Goal: Task Accomplishment & Management: Manage account settings

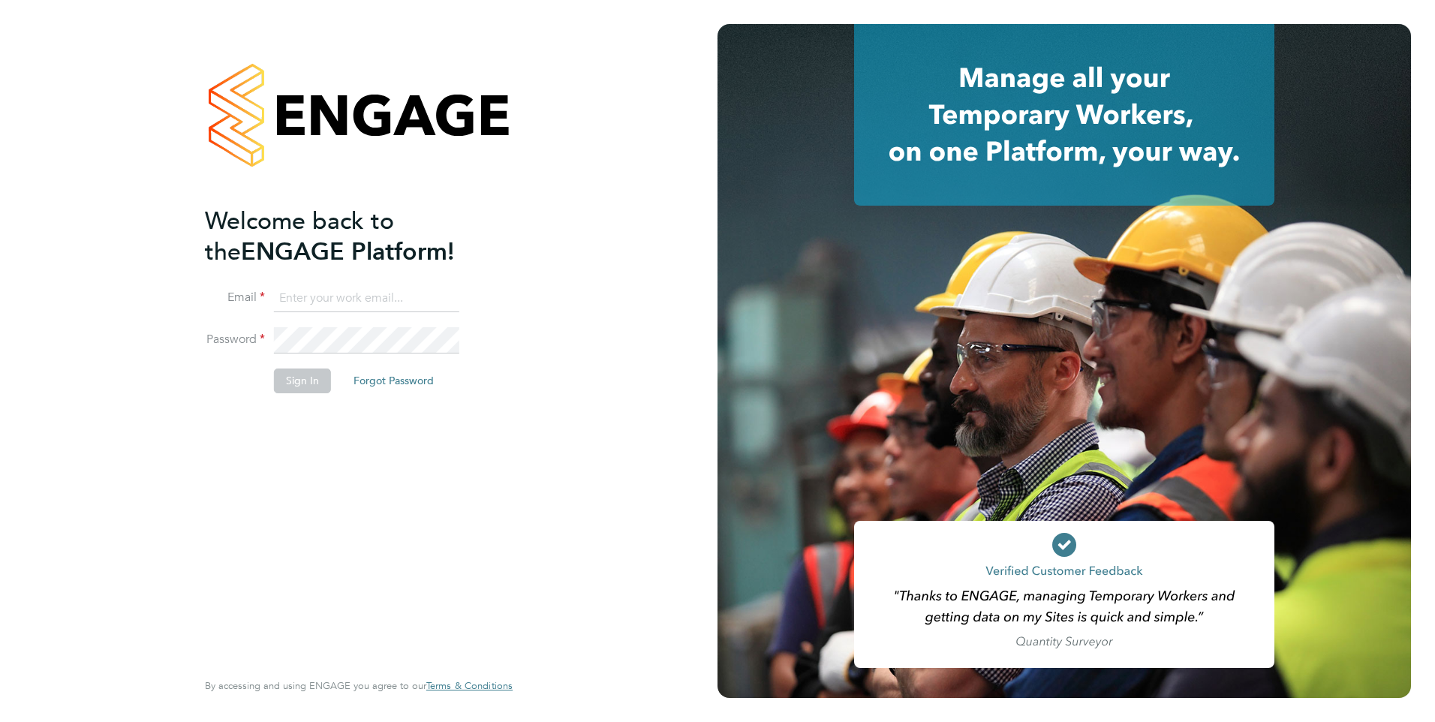
type input "mkuchina@fr-group.co.uk"
click at [314, 384] on button "Sign In" at bounding box center [302, 381] width 57 height 24
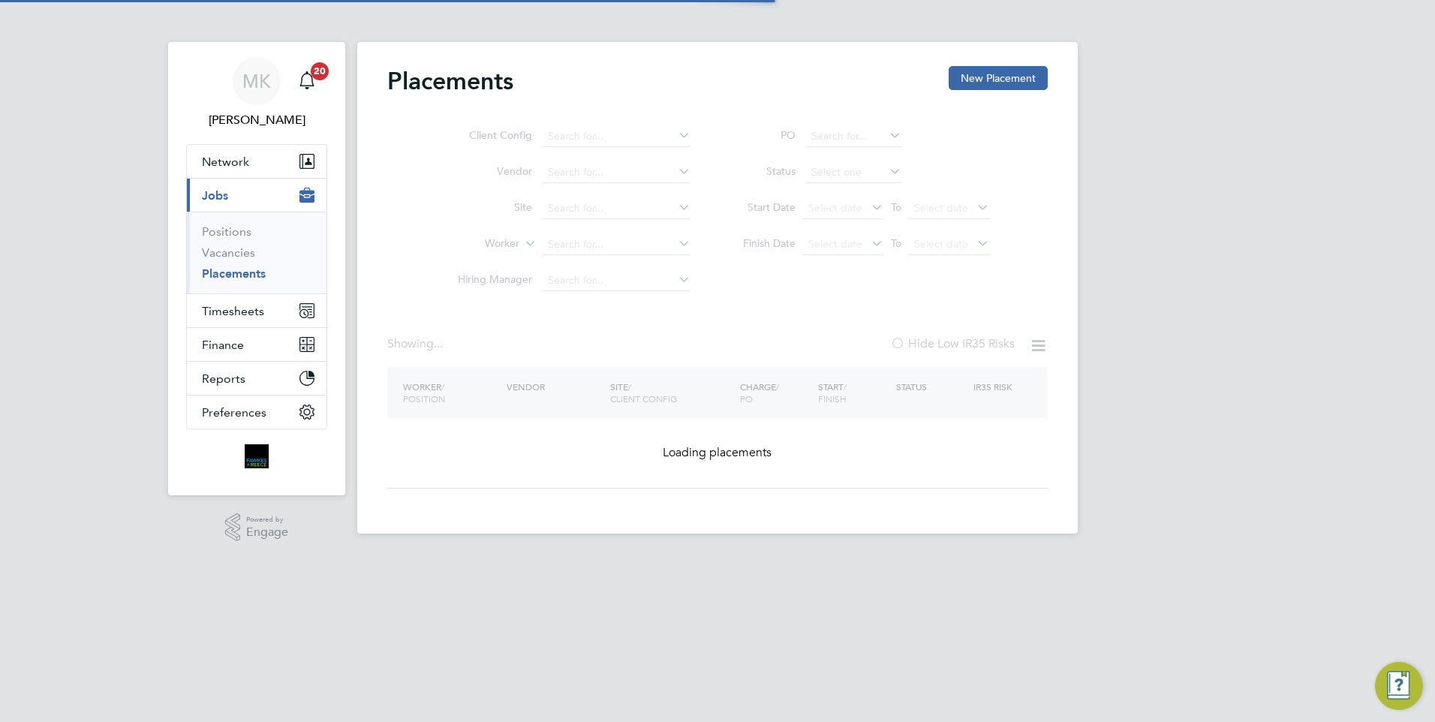
type input "[GEOGRAPHIC_DATA], [GEOGRAPHIC_DATA]"
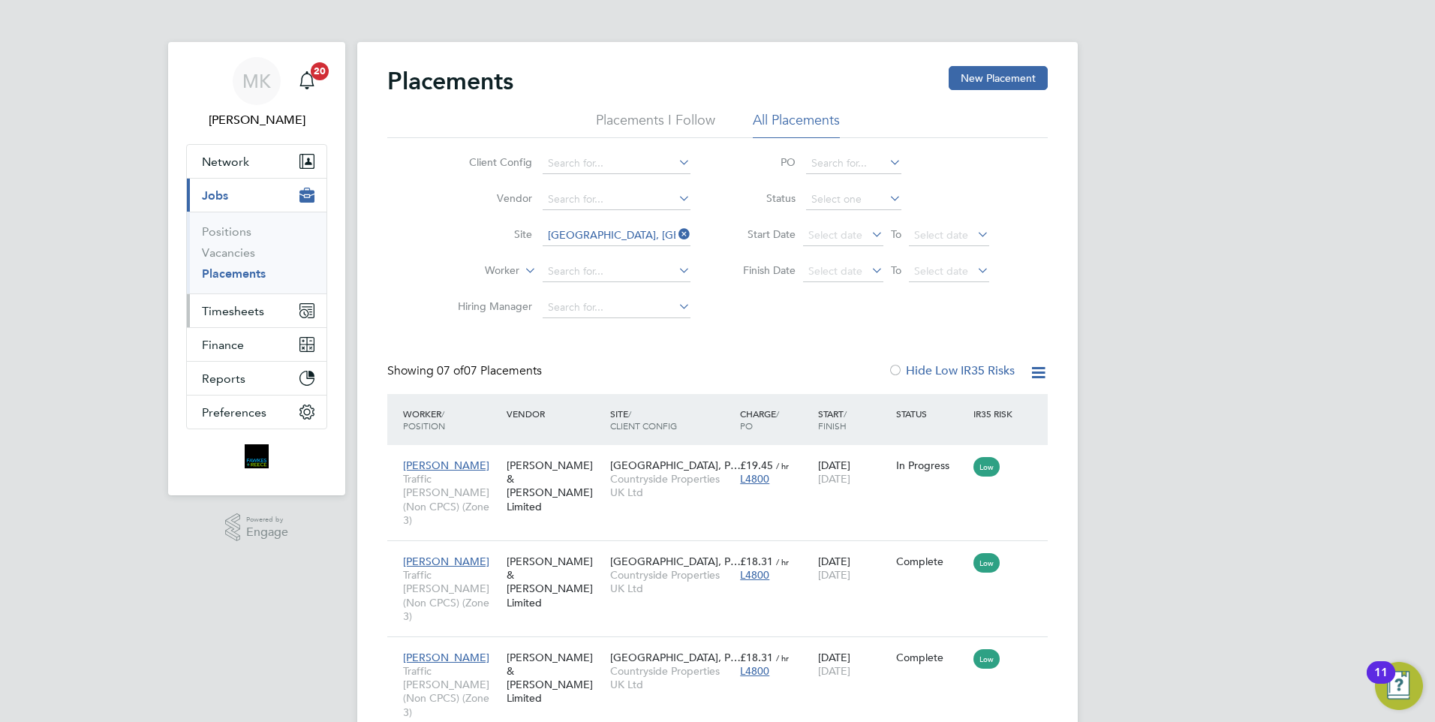
click at [247, 310] on span "Timesheets" at bounding box center [233, 311] width 62 height 14
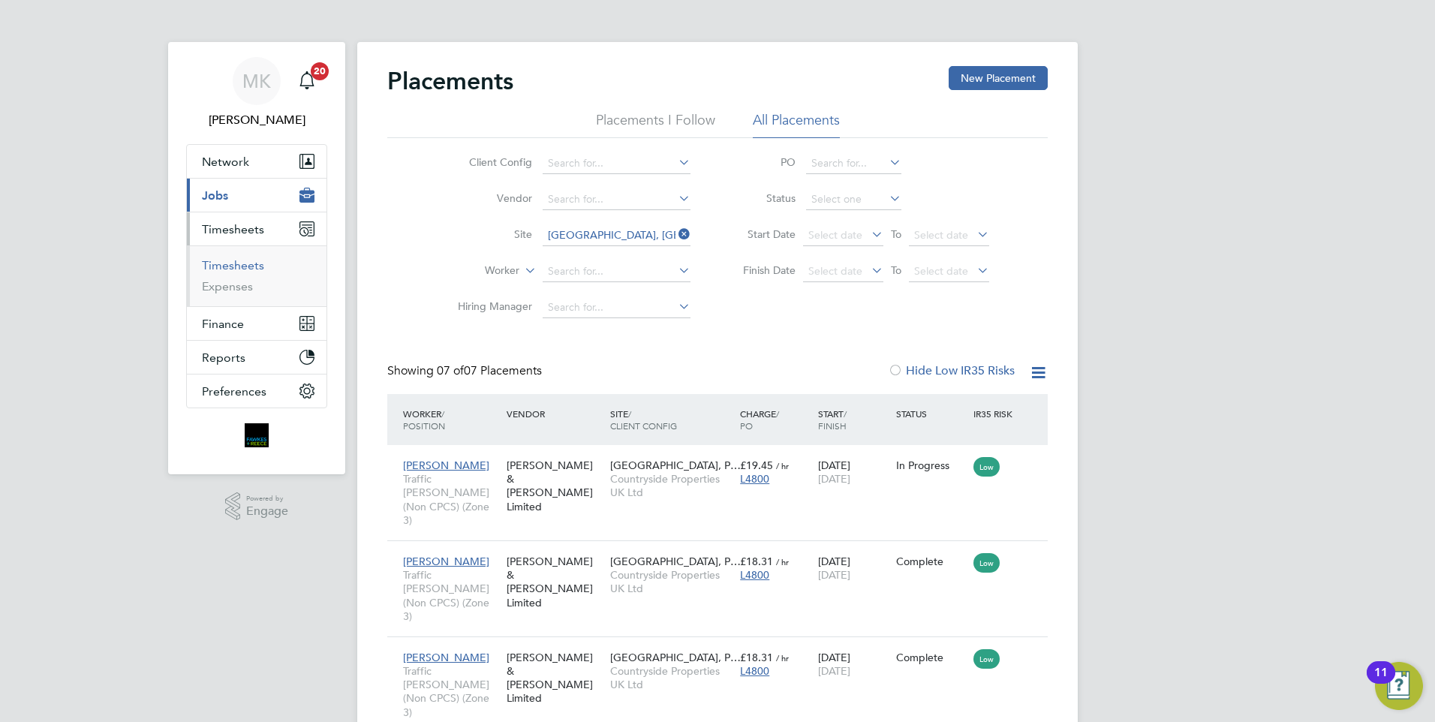
click at [248, 265] on link "Timesheets" at bounding box center [233, 265] width 62 height 14
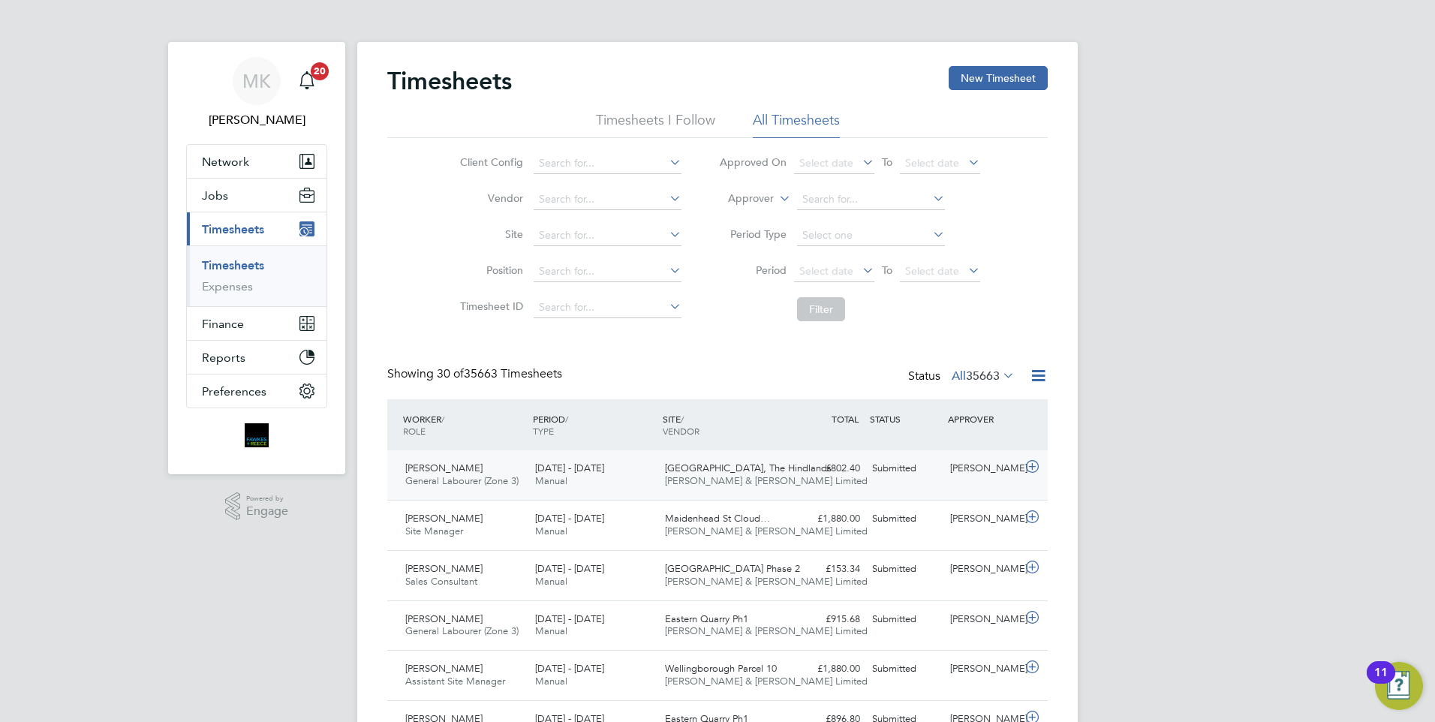
click at [628, 475] on div "[DATE] - [DATE] Manual" at bounding box center [594, 475] width 130 height 38
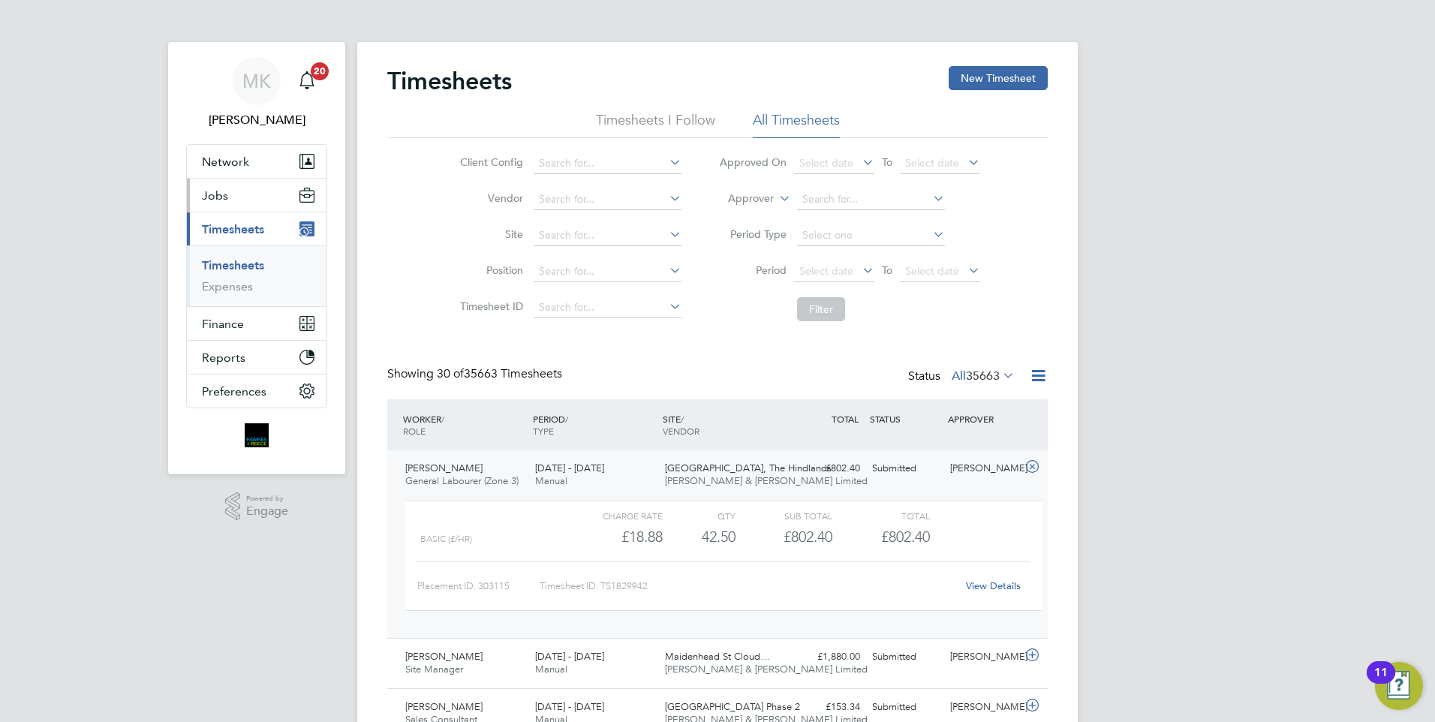
click at [227, 201] on button "Jobs" at bounding box center [257, 195] width 140 height 33
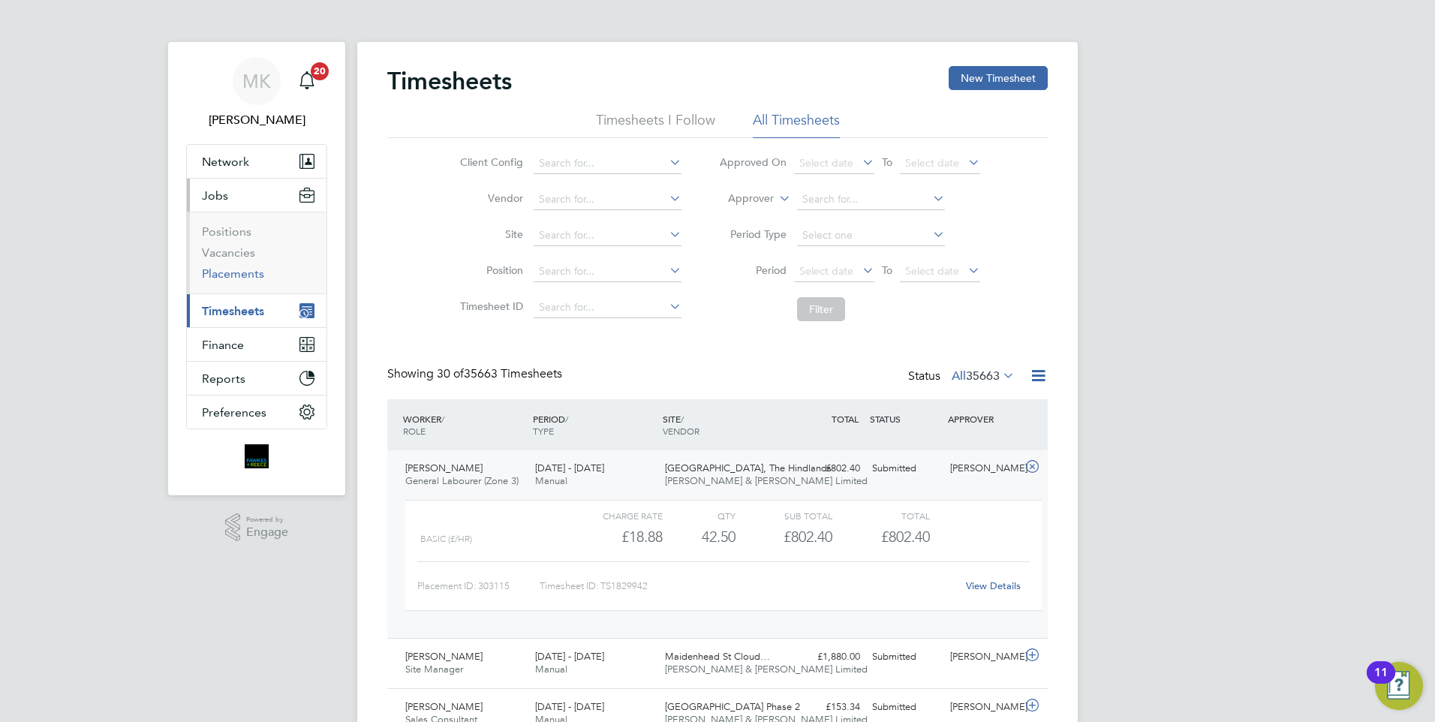
click at [236, 274] on link "Placements" at bounding box center [233, 273] width 62 height 14
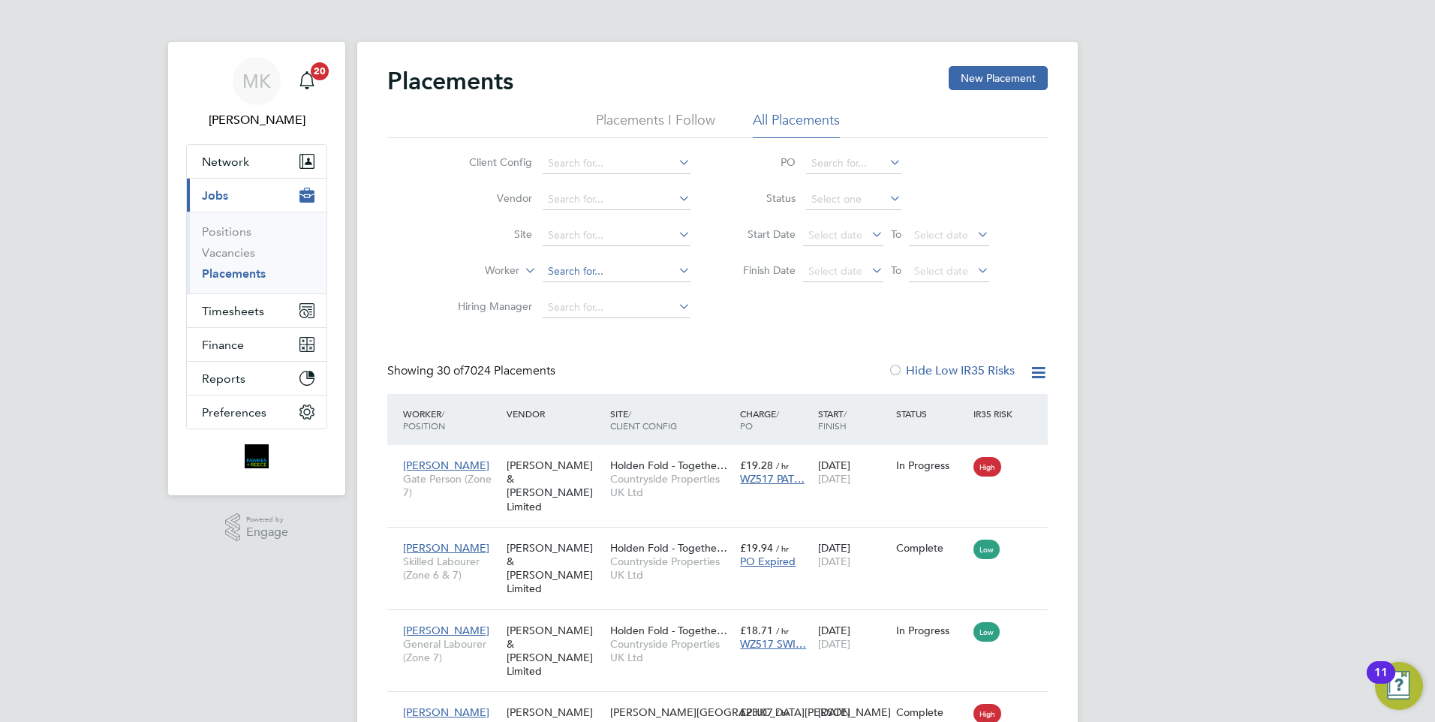
click at [589, 267] on input at bounding box center [617, 271] width 148 height 21
click at [624, 290] on li "[PERSON_NAME] combe" at bounding box center [620, 292] width 157 height 20
type input "[PERSON_NAME]"
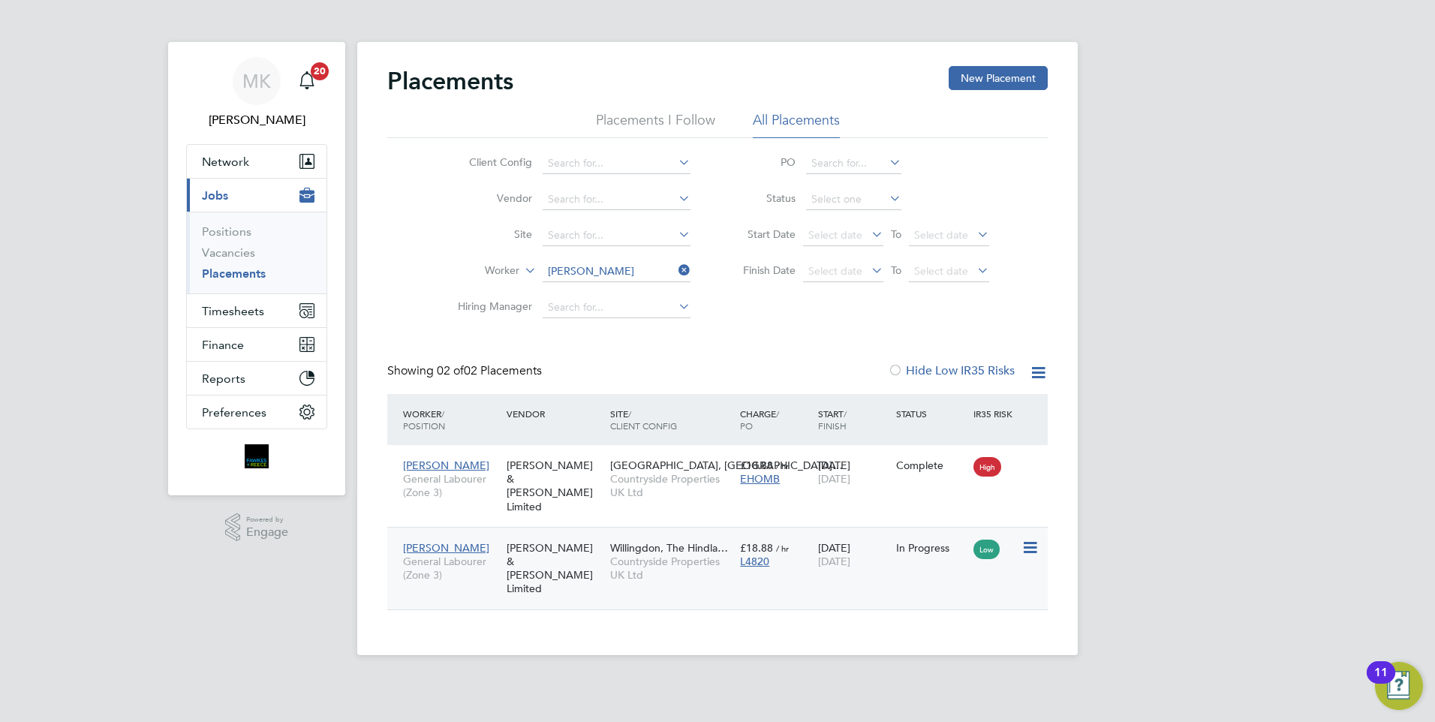
click at [692, 555] on span "Countryside Properties UK Ltd" at bounding box center [671, 568] width 122 height 27
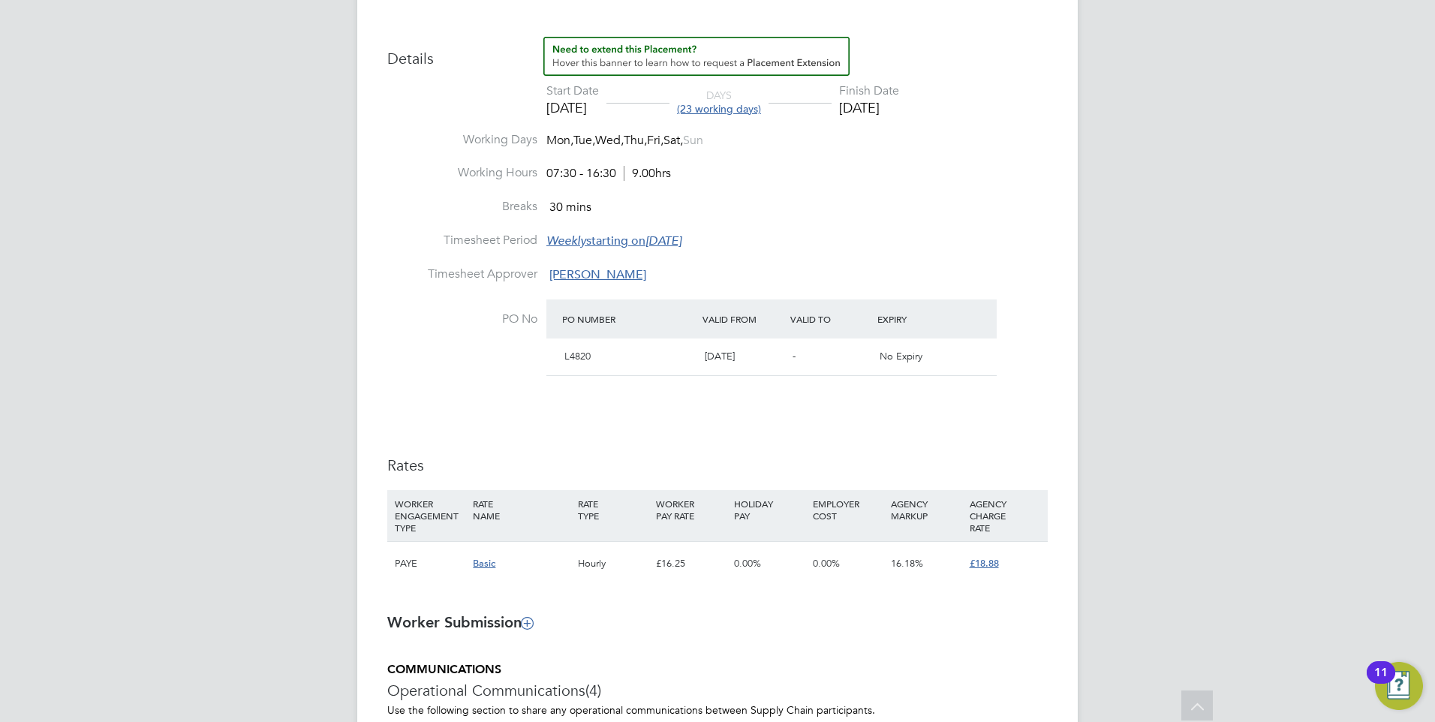
scroll to position [751, 0]
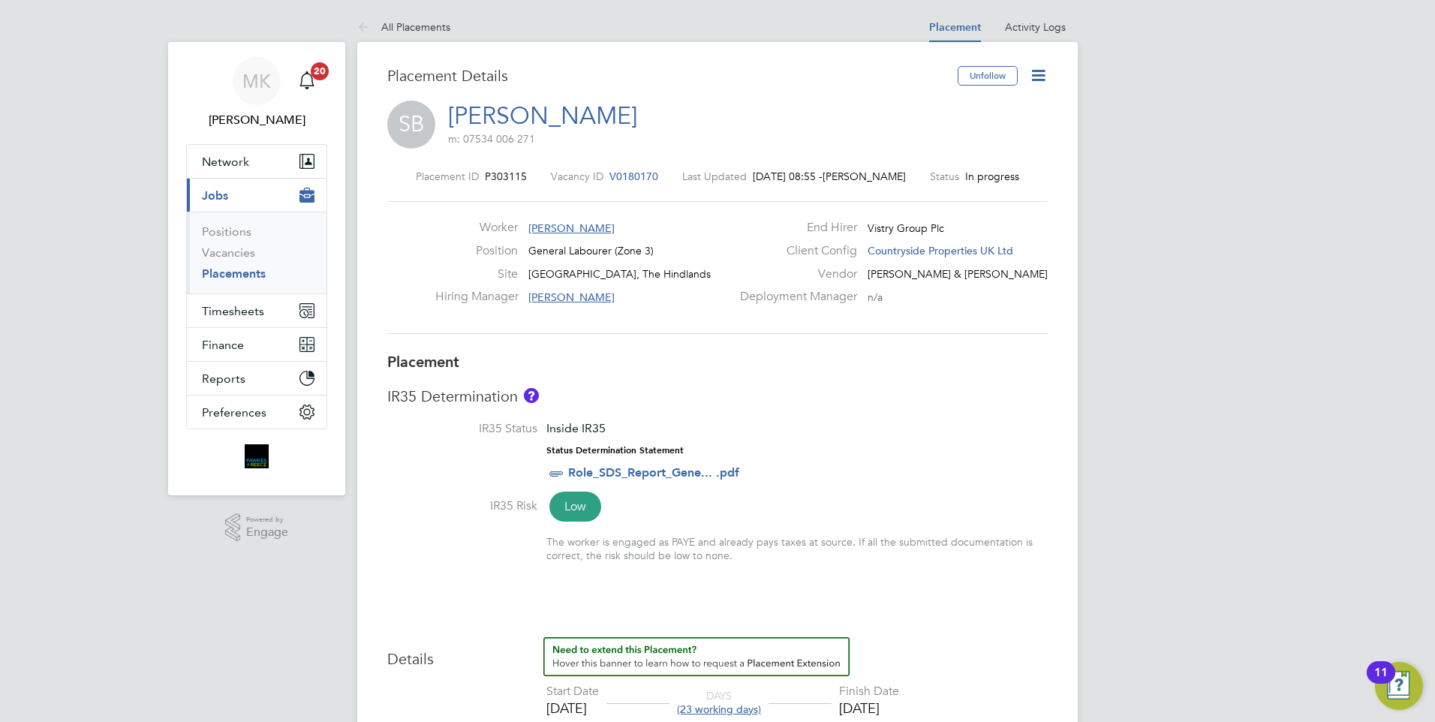
click at [1040, 73] on icon at bounding box center [1038, 75] width 19 height 19
click at [996, 108] on li "Edit Placement e" at bounding box center [990, 111] width 110 height 21
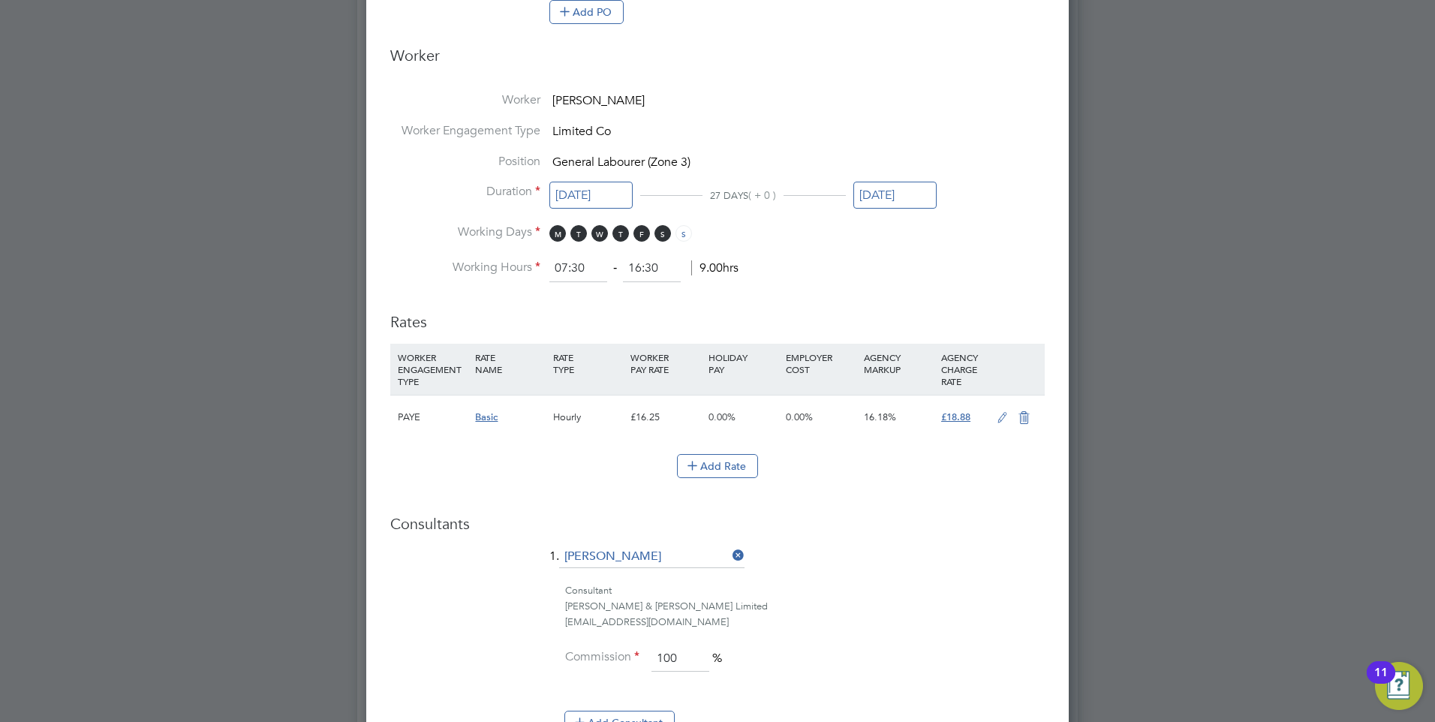
click at [1000, 417] on icon at bounding box center [1002, 418] width 19 height 12
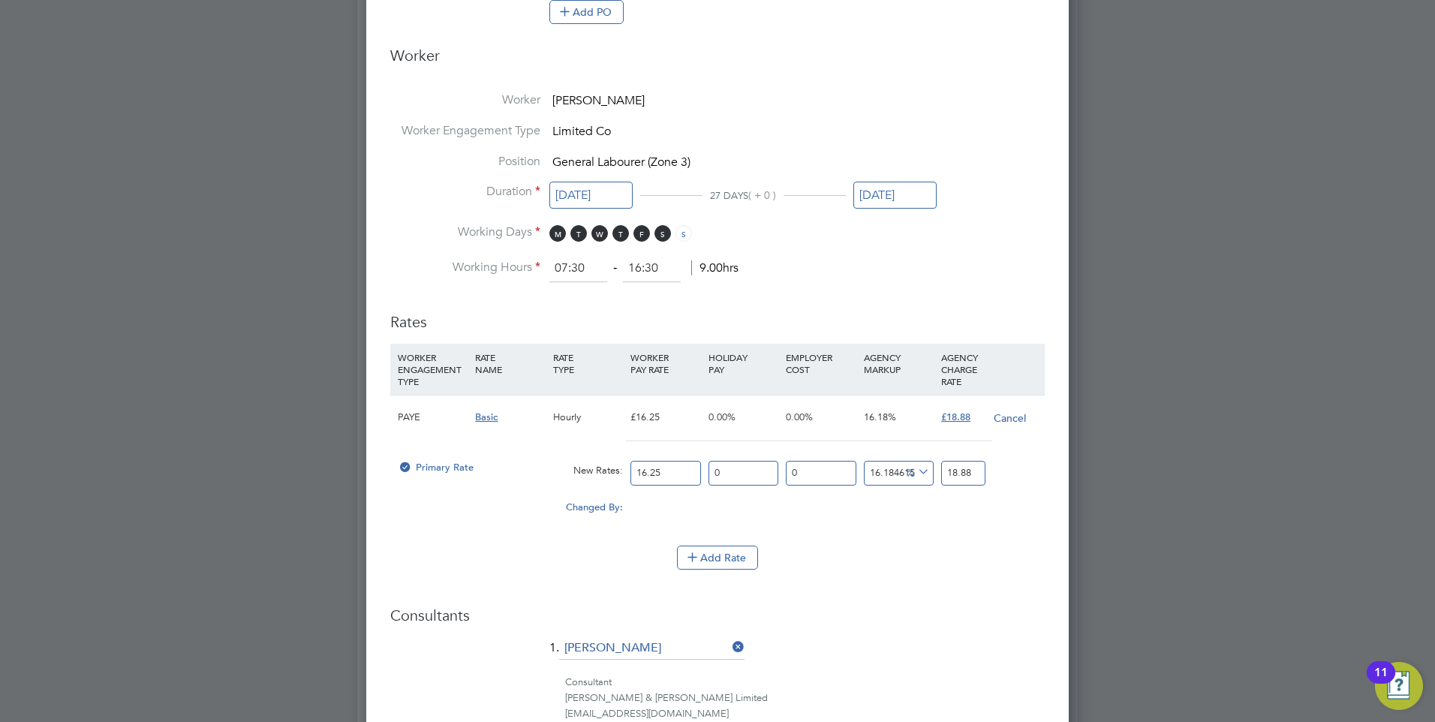
click at [677, 473] on input "16.25" at bounding box center [666, 473] width 70 height 25
type input "16.2"
type input "18.821907692307693"
type input "16"
type input "18.58953846153846"
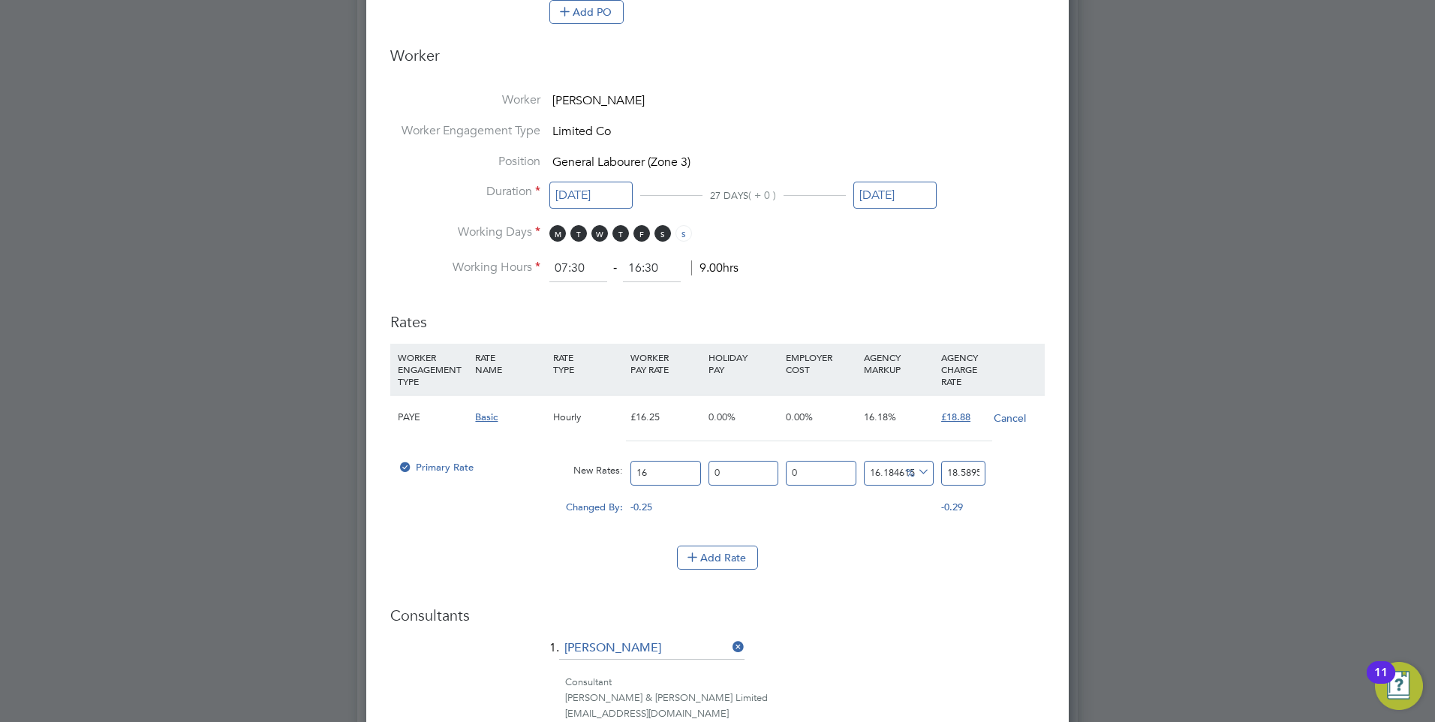
type input "1"
type input "1.1618461538461538"
type input "12"
type input "13.942153846153847"
type input "12.6"
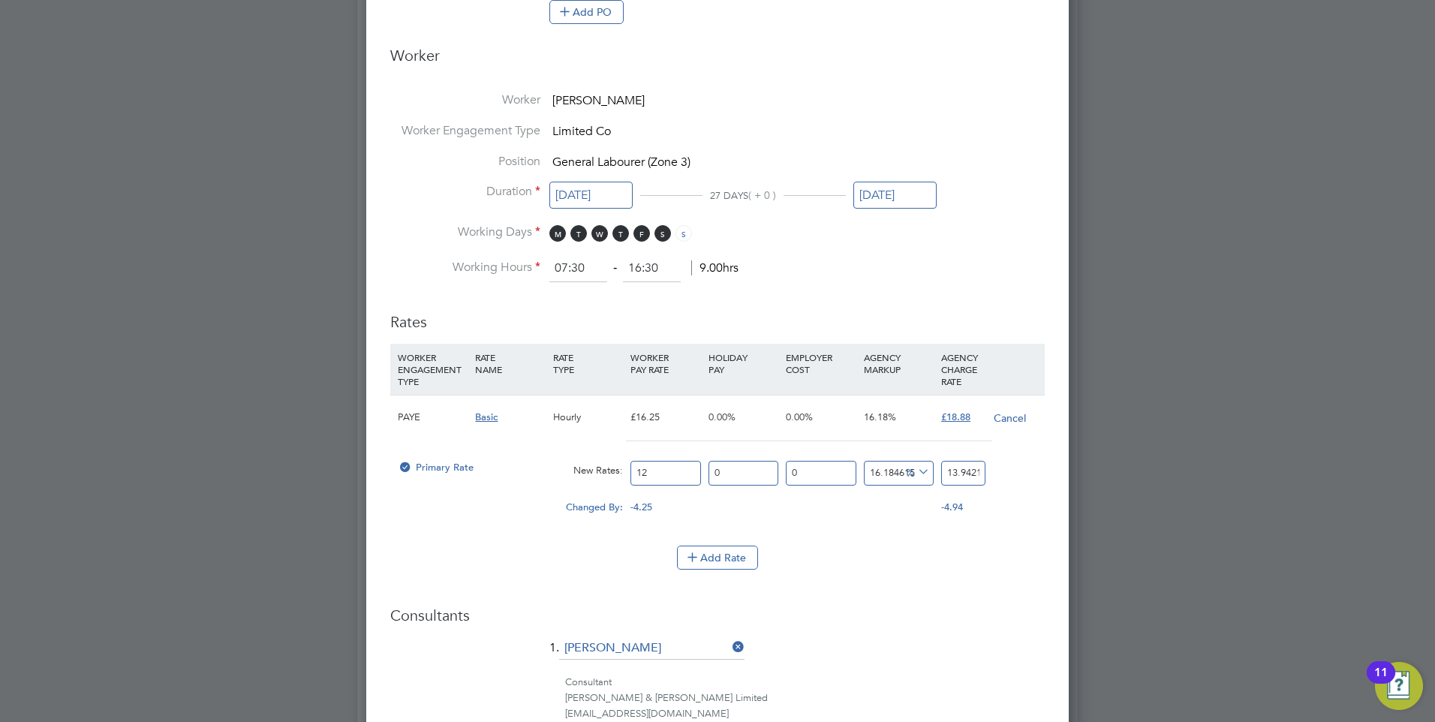
type input "14.639261538461538"
type input "12.60"
click at [745, 467] on input "0" at bounding box center [744, 473] width 70 height 25
type input "1"
type input "14.785654153846155"
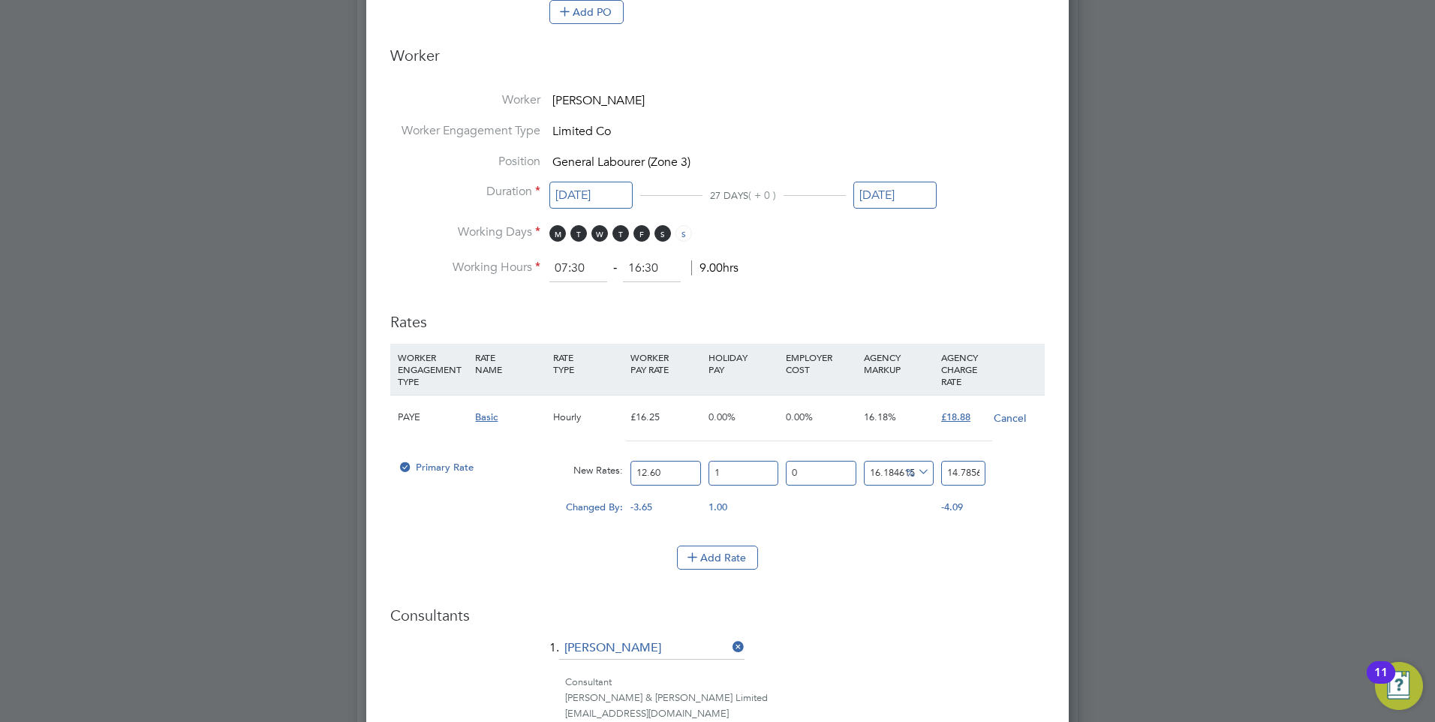
type input "1.5"
type input "14.858850461538461"
type input "1.52"
type input "14.861778313846154"
type input "1.52"
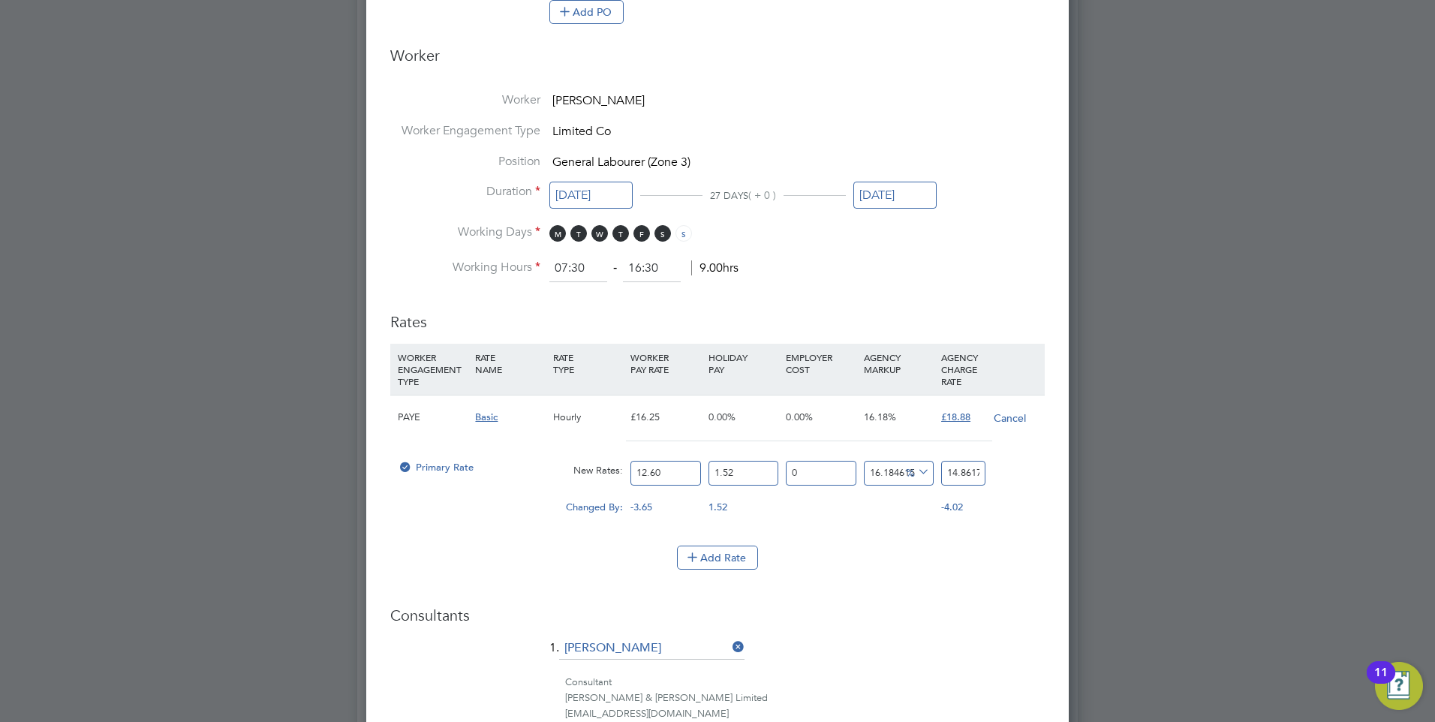
click at [810, 510] on div "Changed By: -3.65 1.52 0.00 0.00 -0.559741686153846 -4.02" at bounding box center [717, 512] width 655 height 38
click at [823, 477] on input "0" at bounding box center [821, 473] width 70 height 25
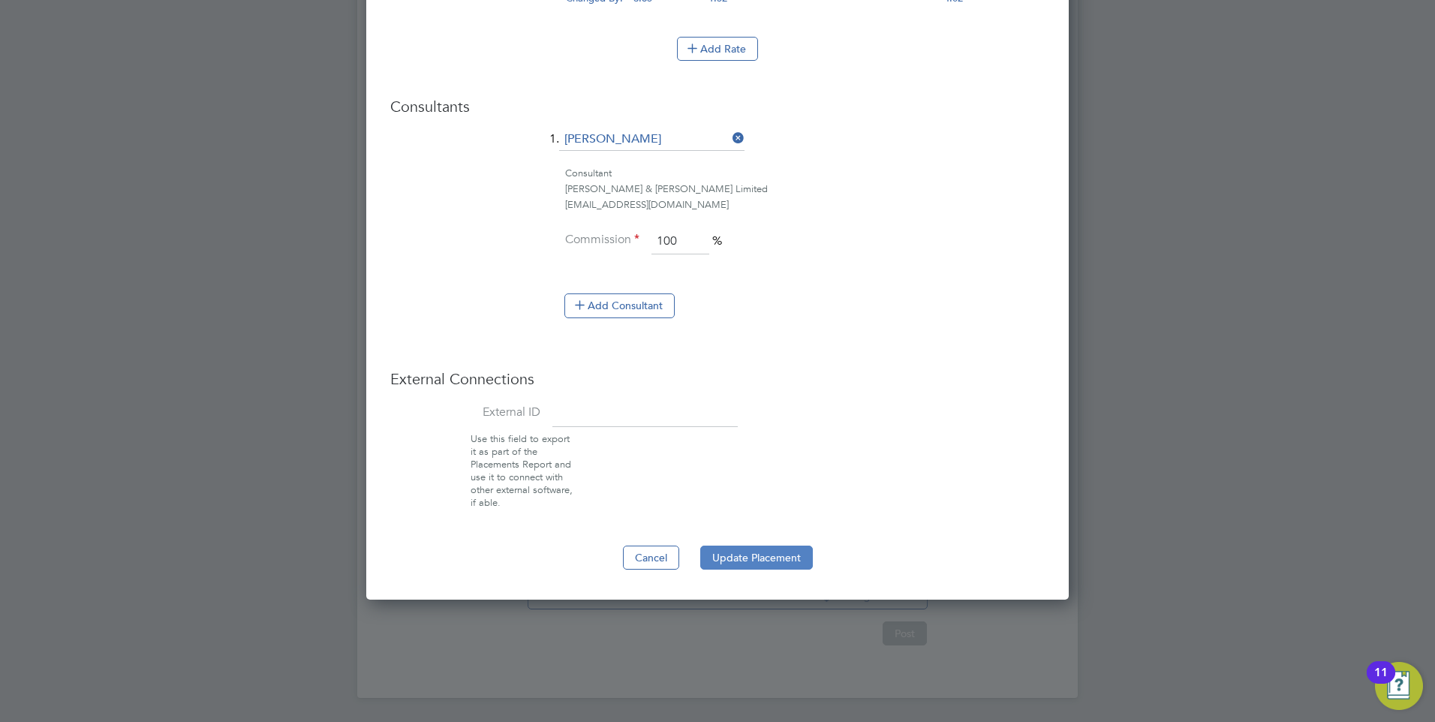
click at [799, 556] on button "Update Placement" at bounding box center [756, 558] width 113 height 24
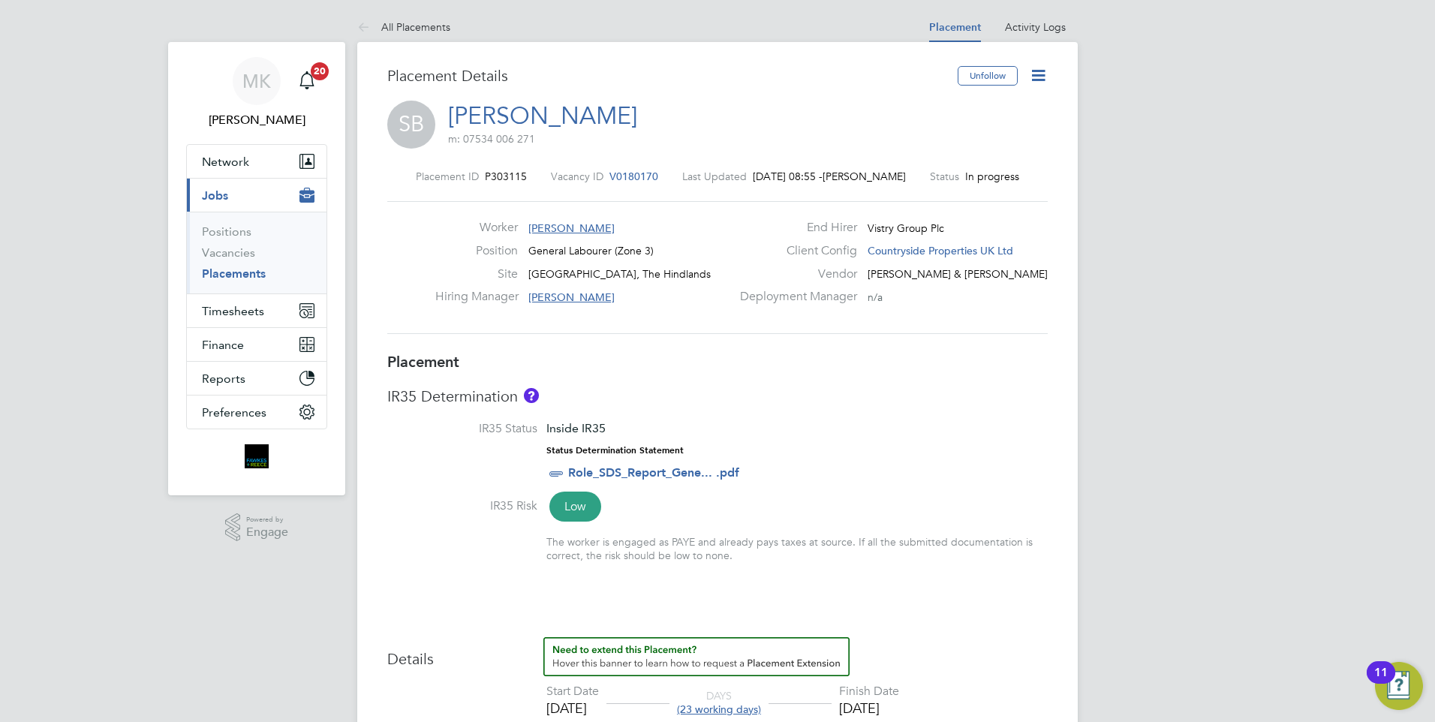
click at [947, 452] on li "IR35 Status Inside IR35 Status Determination Statement Role_SDS_Report_Gene... …" at bounding box center [717, 459] width 661 height 77
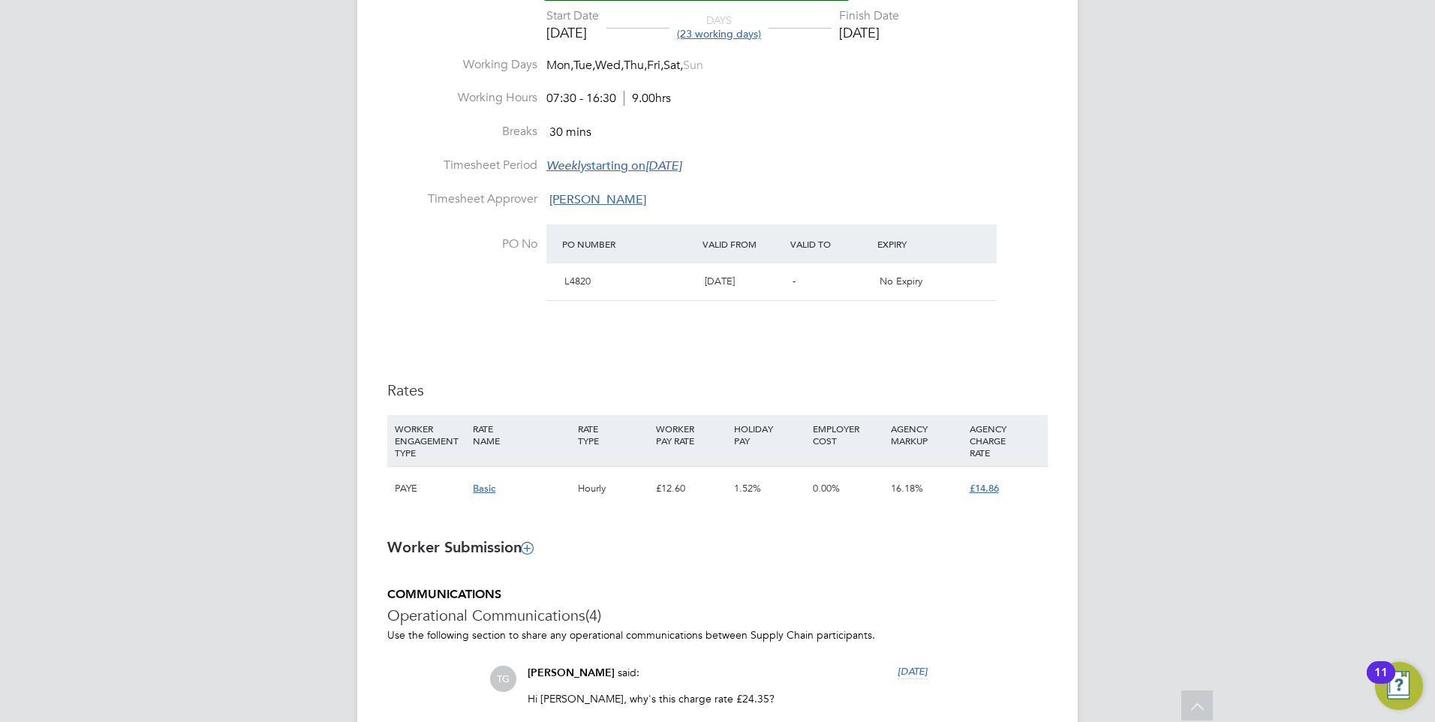
click at [989, 490] on span "£14.86" at bounding box center [984, 488] width 29 height 13
click at [1032, 579] on ng-form "Placement IR35 Determination IR35 Status Inside IR35 Status Determination State…" at bounding box center [717, 415] width 661 height 1478
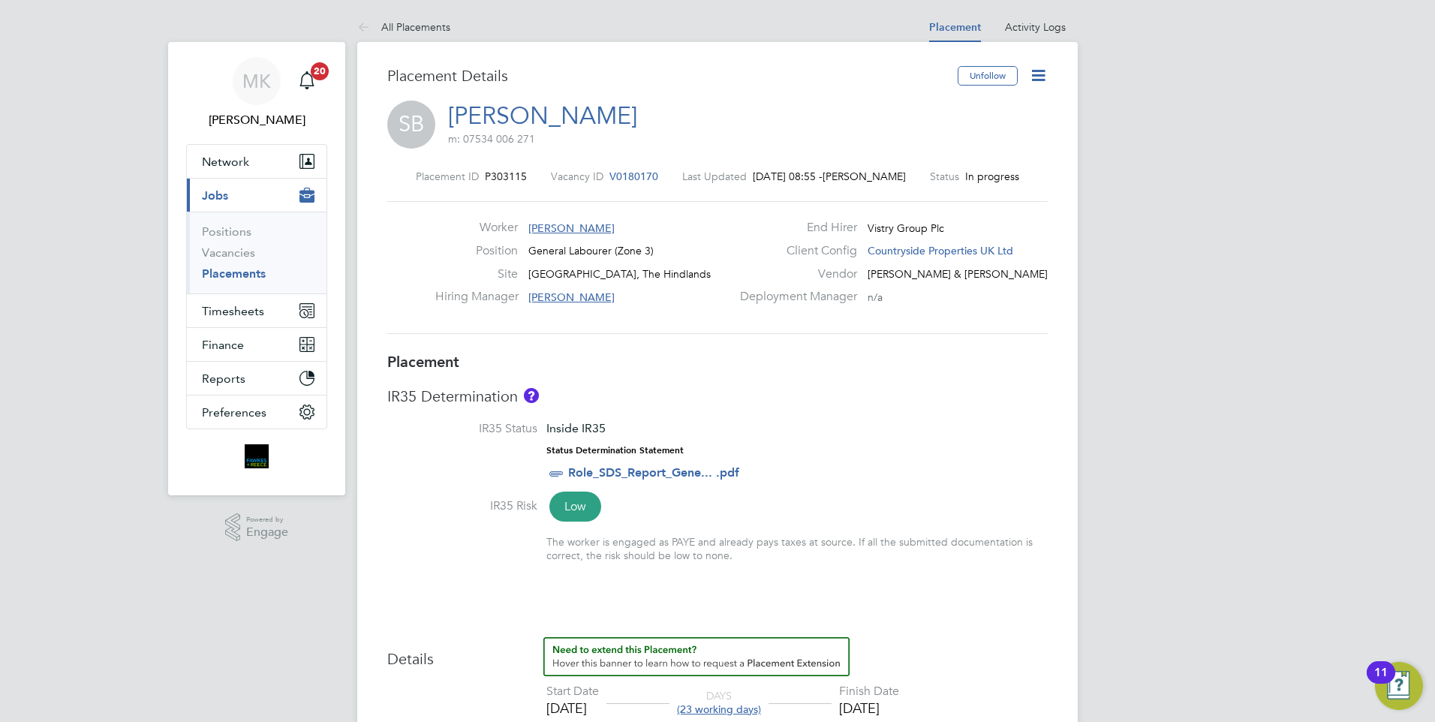
click at [1044, 68] on icon at bounding box center [1038, 75] width 19 height 19
click at [980, 110] on li "Edit Placement e" at bounding box center [990, 111] width 110 height 21
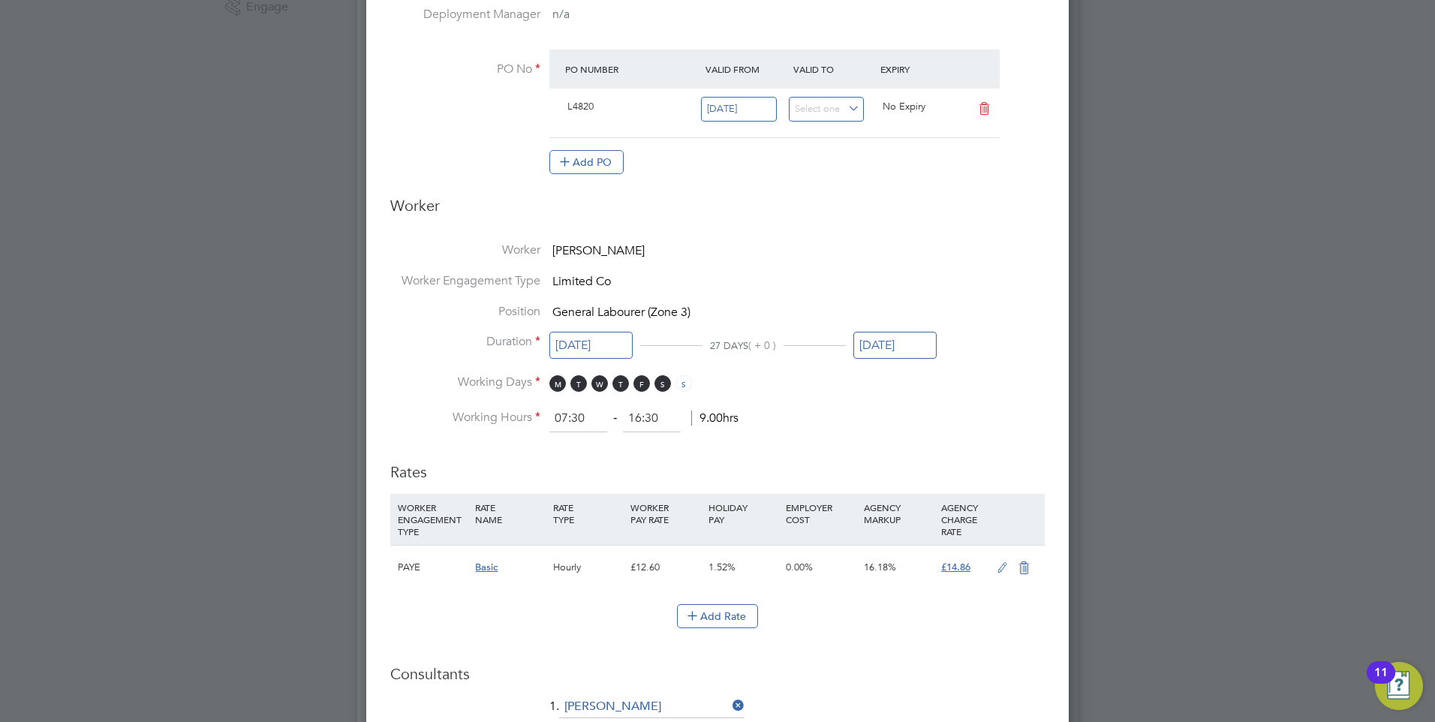
click at [999, 564] on icon at bounding box center [1002, 568] width 19 height 12
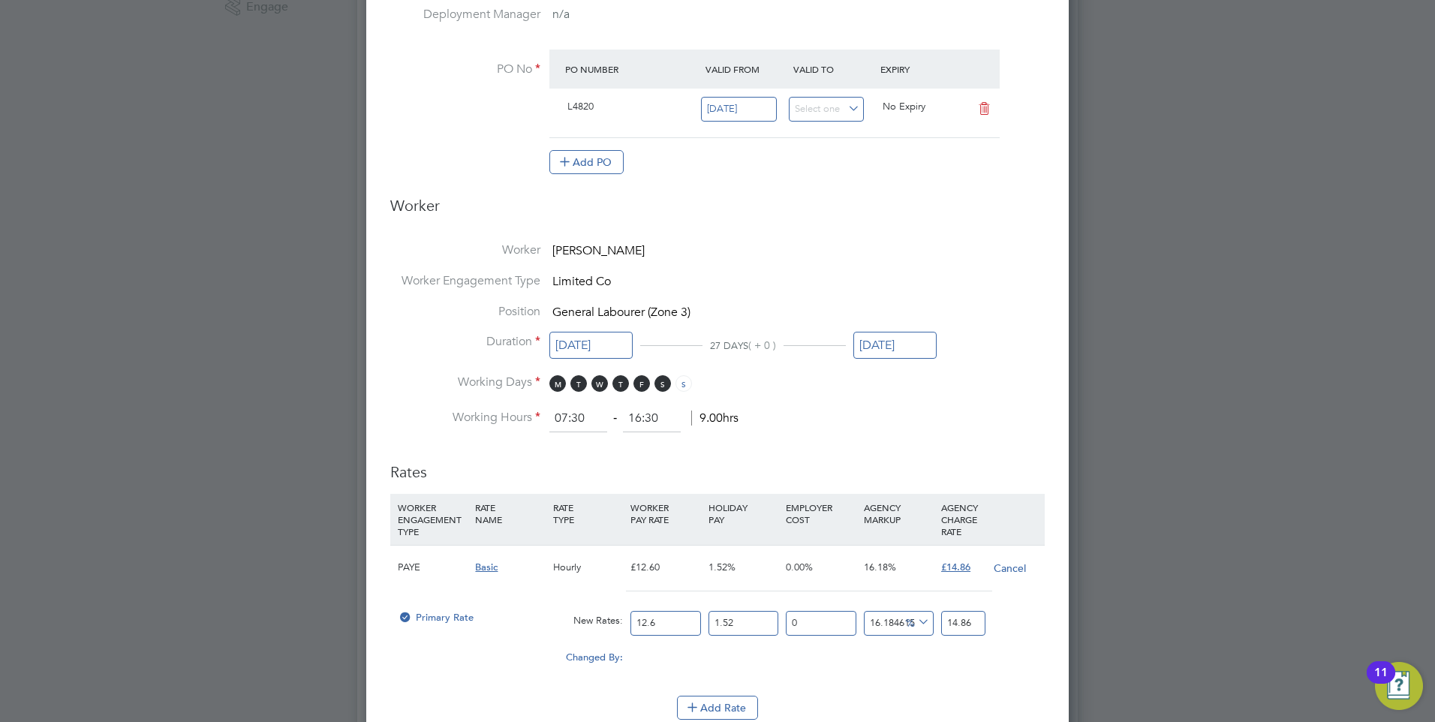
click at [974, 623] on input "14.86" at bounding box center [963, 623] width 44 height 25
type input "15.70165234467835"
type input "14.8"
type input "9.447508974695737"
type input "14"
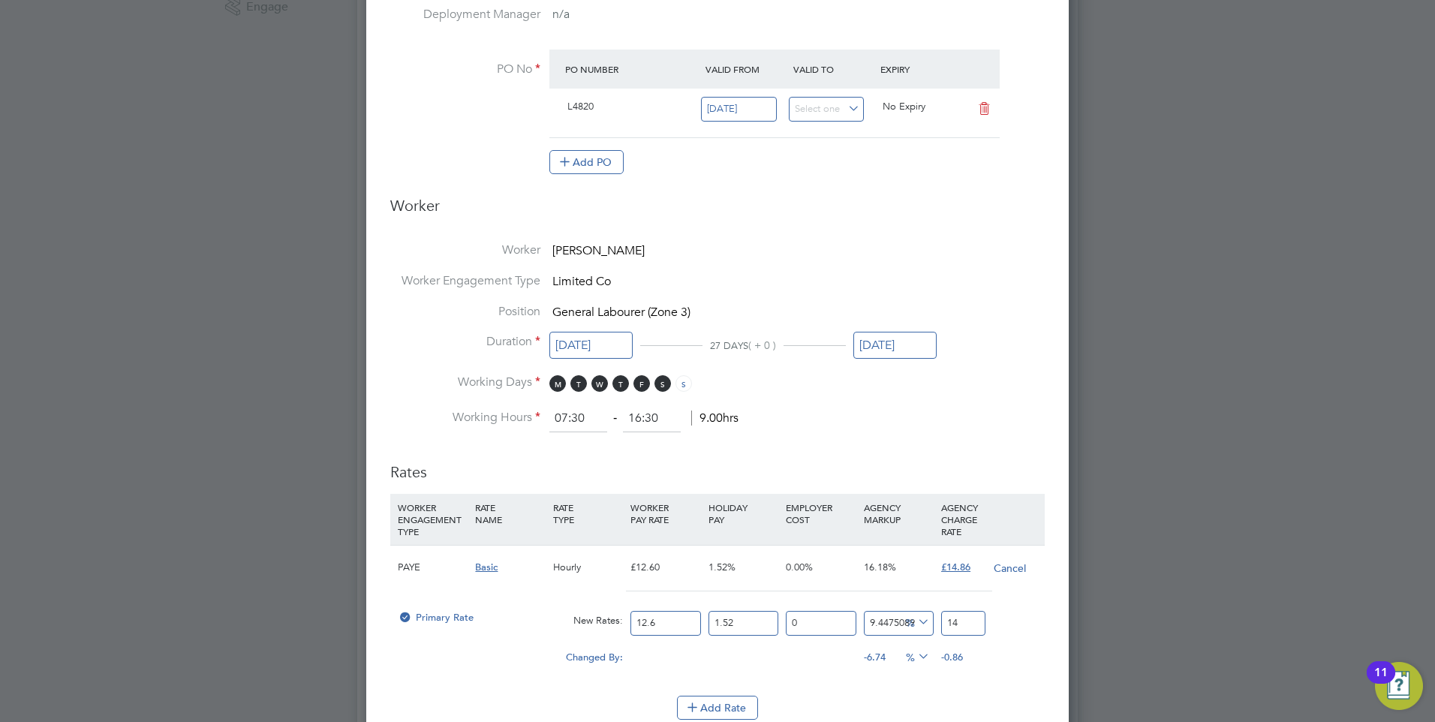
type input "-92.18232078752173"
type input "1"
type input "40.7182258246088"
type input "18"
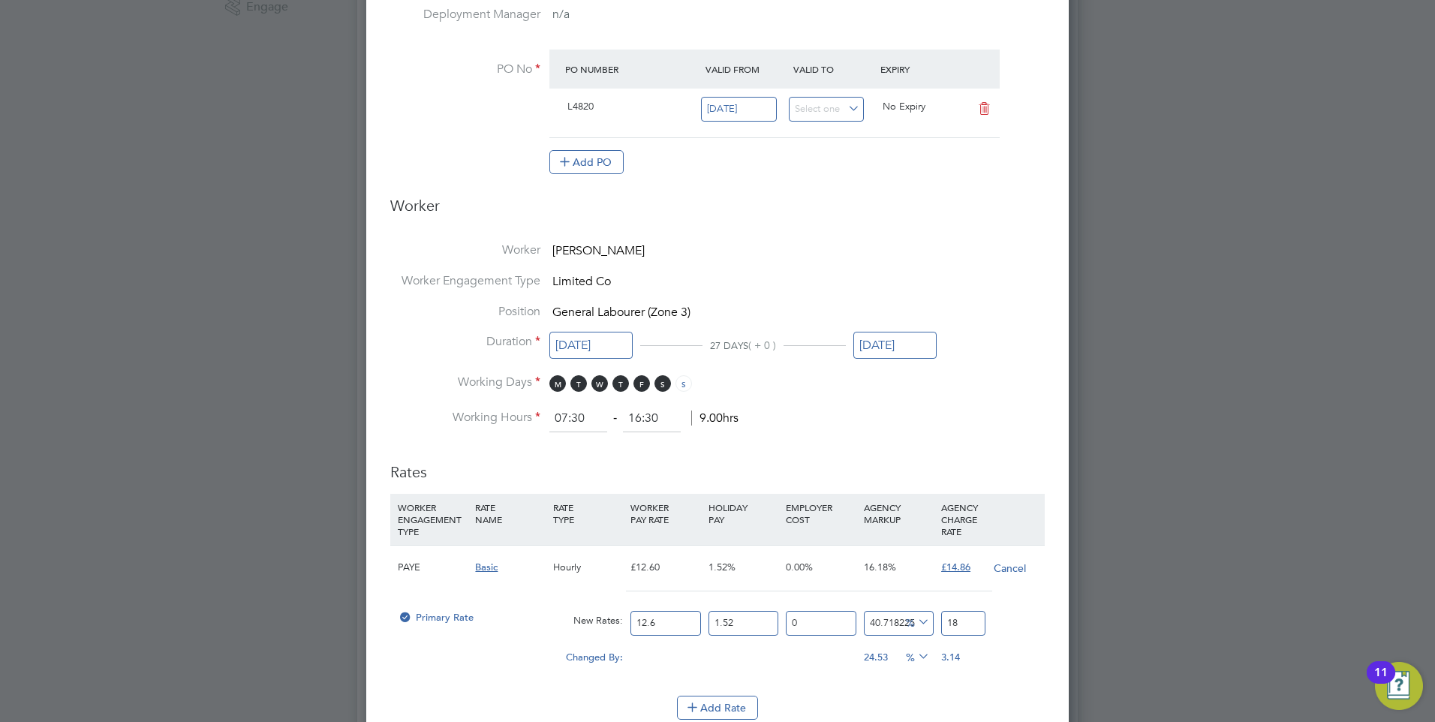
type input "46.972369194591415"
type input "18.8"
type input "47.59778353158968"
type input "18.88"
click at [1038, 646] on div "Changed By: 0.00 0.00 0.00 31.41 4.02 % 4.02" at bounding box center [717, 662] width 655 height 38
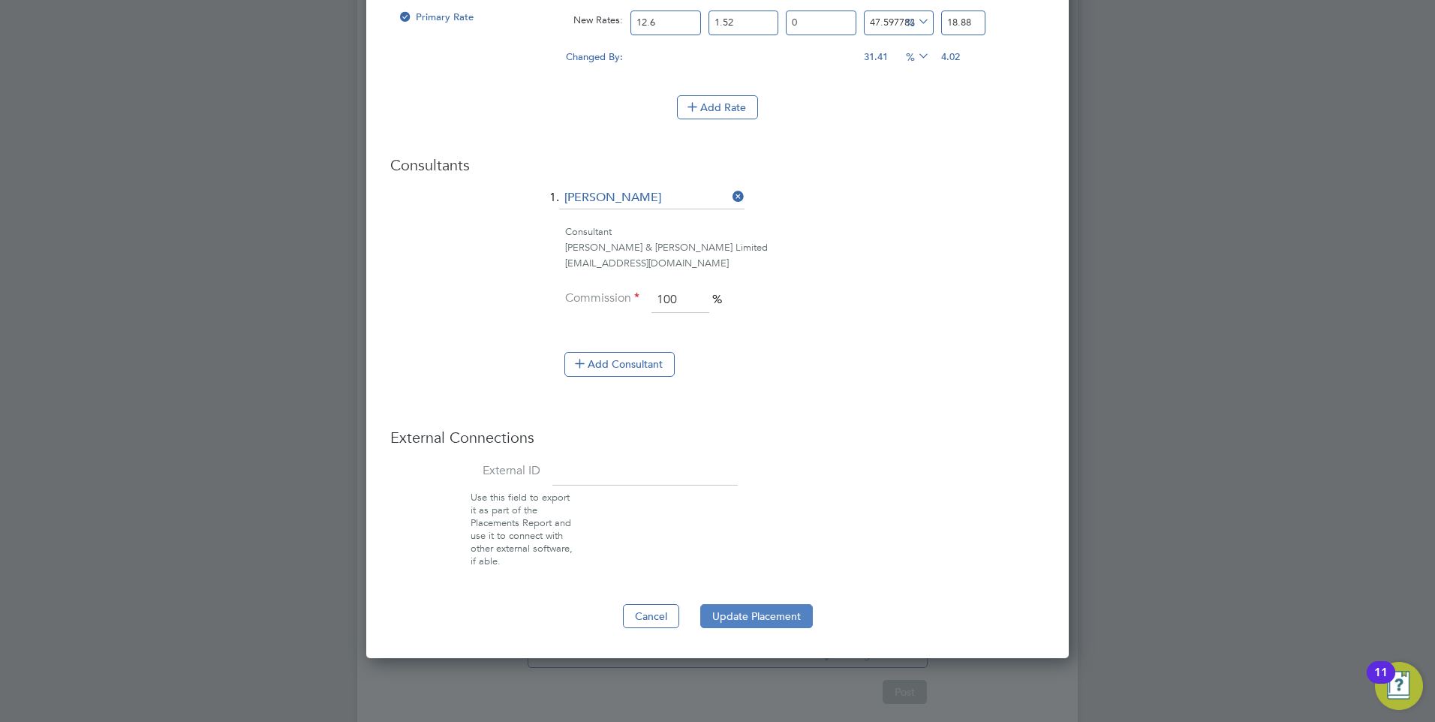
click at [764, 619] on button "Update Placement" at bounding box center [756, 616] width 113 height 24
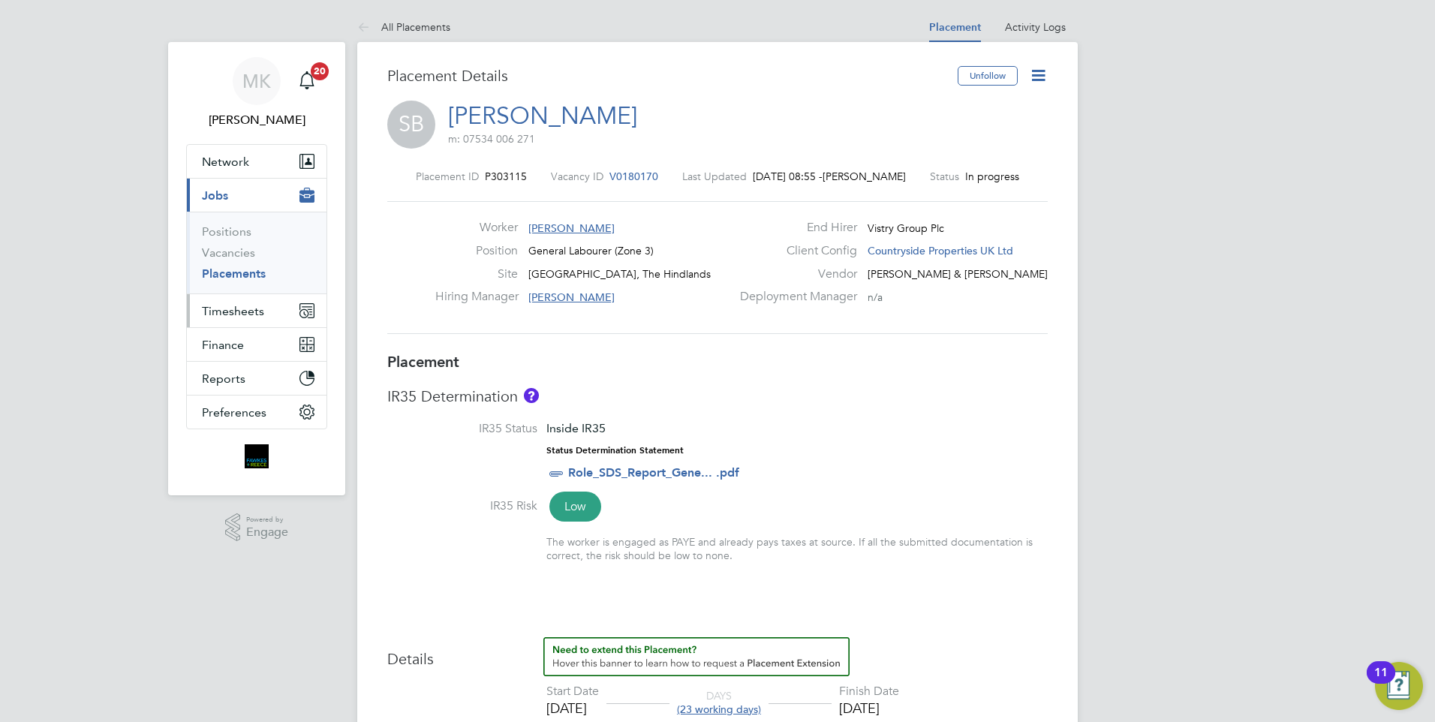
click at [239, 309] on span "Timesheets" at bounding box center [233, 311] width 62 height 14
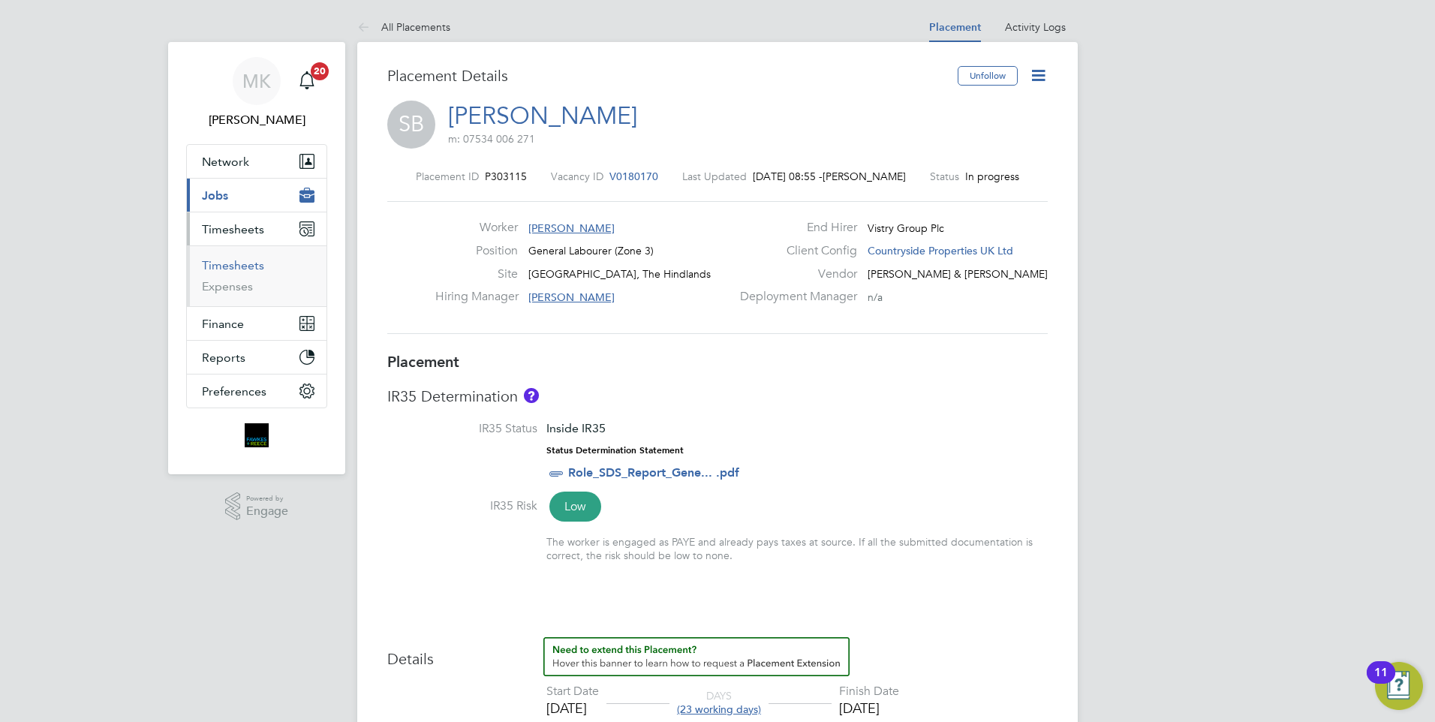
click at [248, 264] on link "Timesheets" at bounding box center [233, 265] width 62 height 14
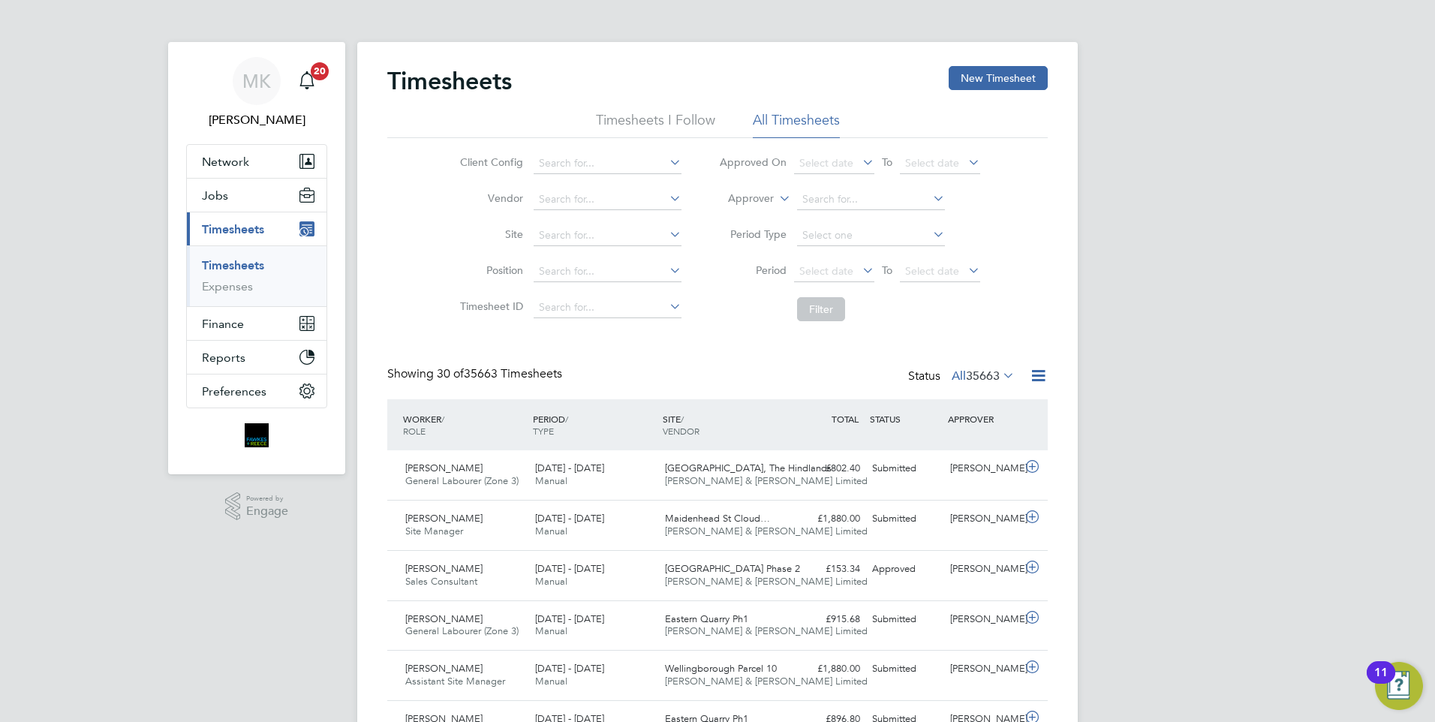
scroll to position [38, 131]
